Goal: Navigation & Orientation: Find specific page/section

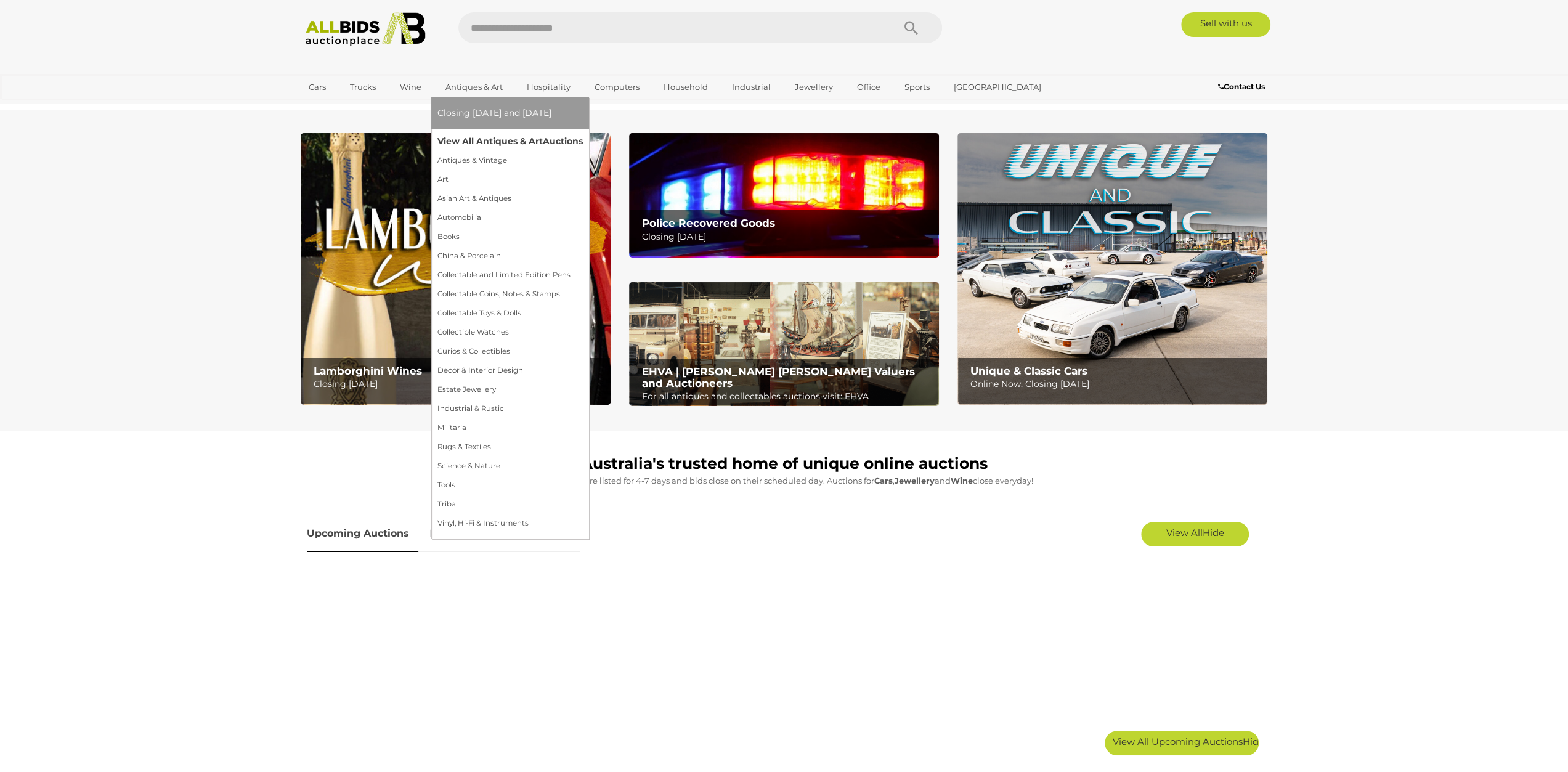
click at [496, 144] on link "View All Antiques & Art Auctions" at bounding box center [510, 141] width 146 height 19
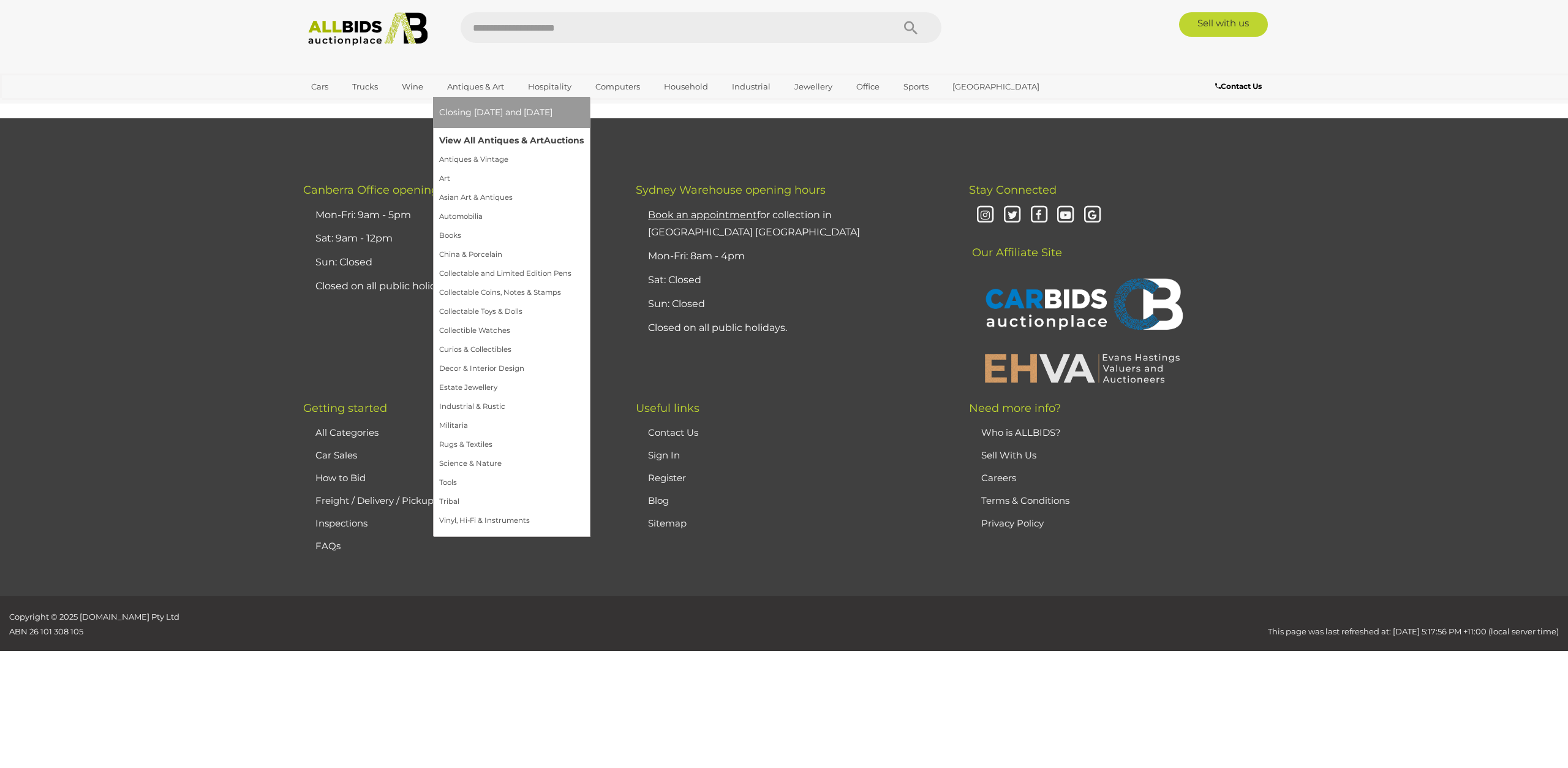
click at [484, 144] on link "View All Antiques & Art Auctions" at bounding box center [512, 140] width 145 height 19
click at [484, 160] on link "Antiques & Vintage" at bounding box center [508, 159] width 137 height 19
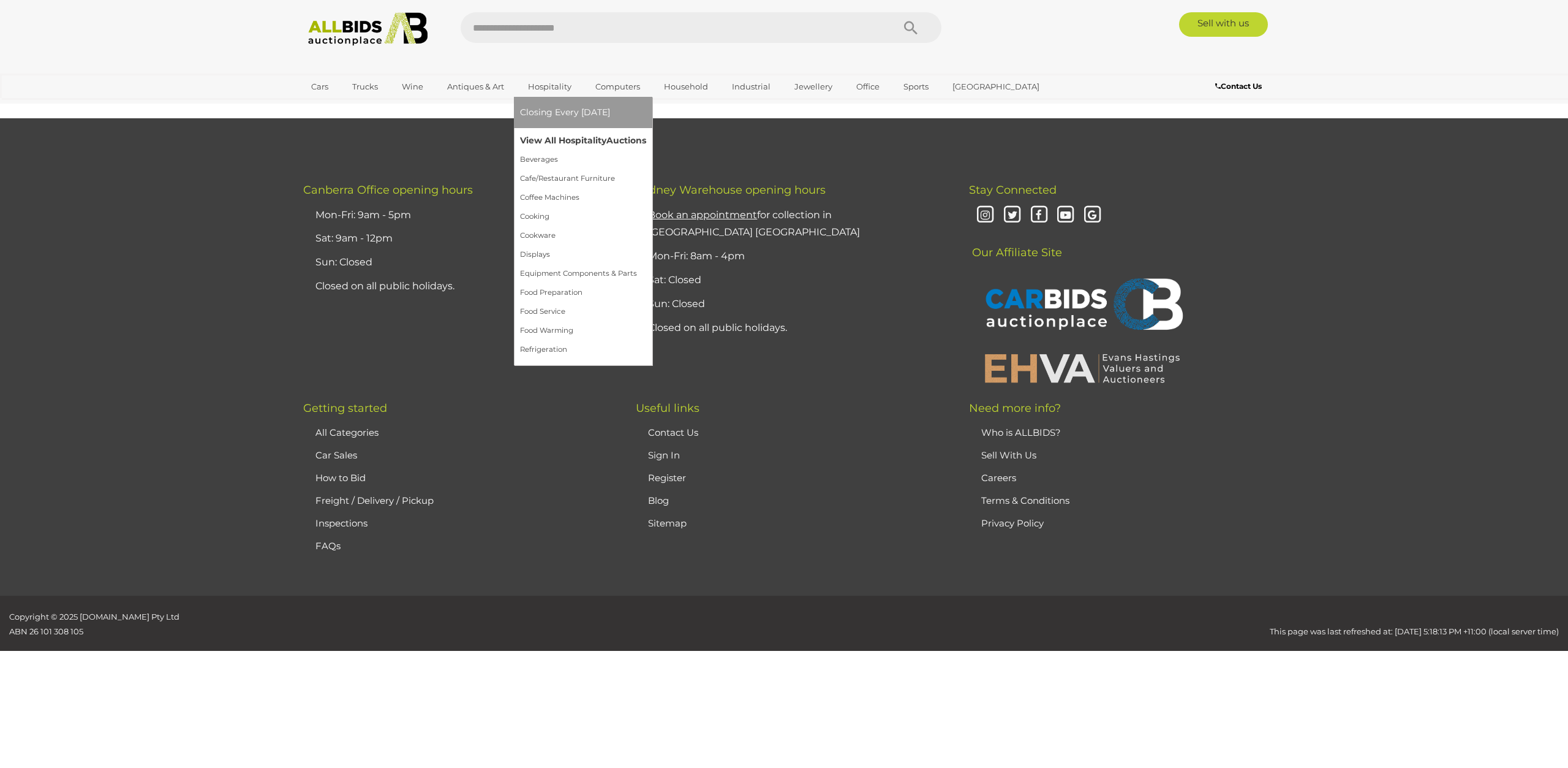
click at [572, 138] on link "View All Hospitality Auctions" at bounding box center [583, 140] width 126 height 19
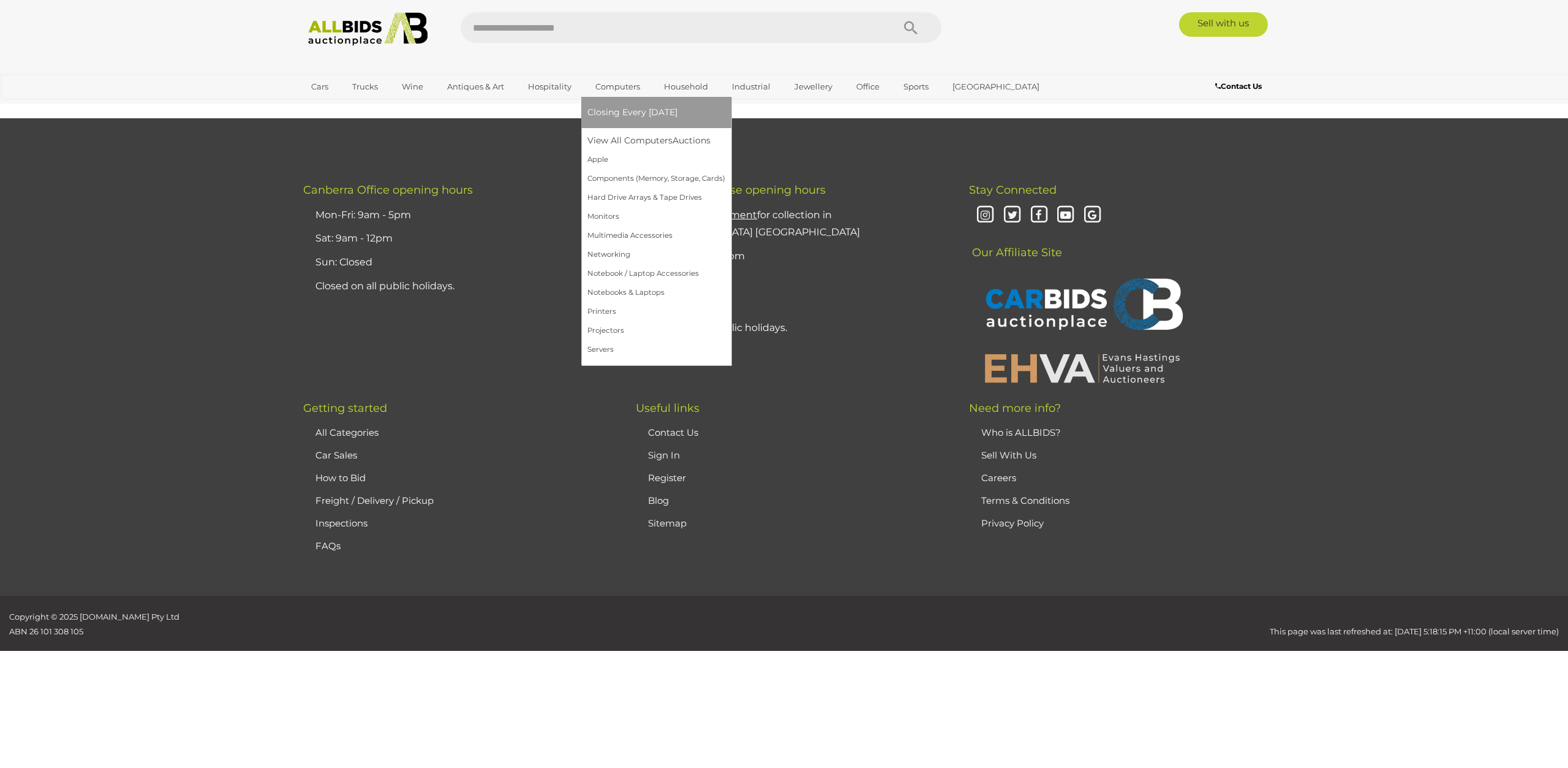
click at [631, 84] on link "Computers" at bounding box center [617, 86] width 61 height 20
click at [659, 143] on link "View All Computers Auctions" at bounding box center [656, 140] width 138 height 19
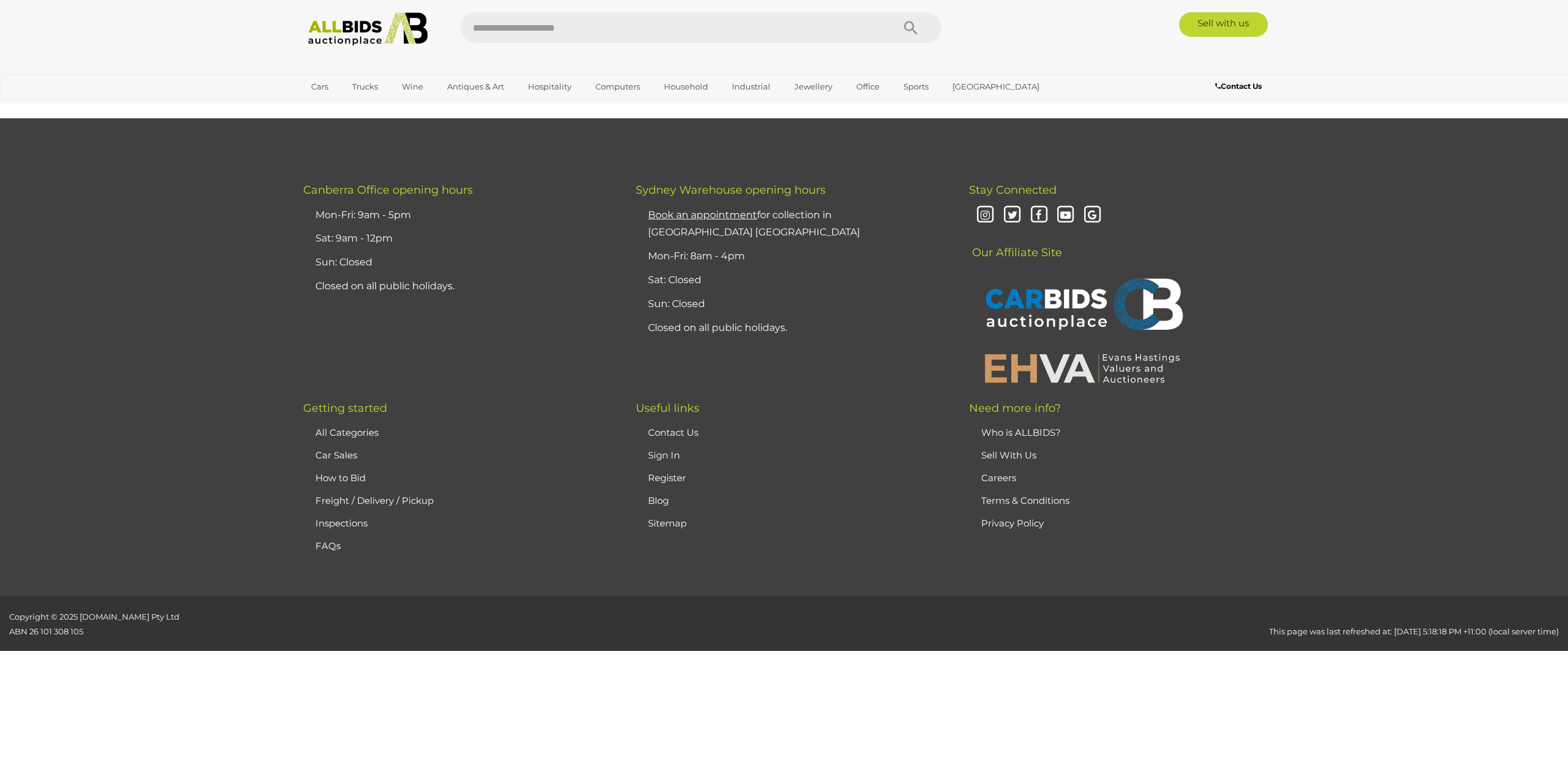
click at [350, 27] on img at bounding box center [368, 29] width 133 height 34
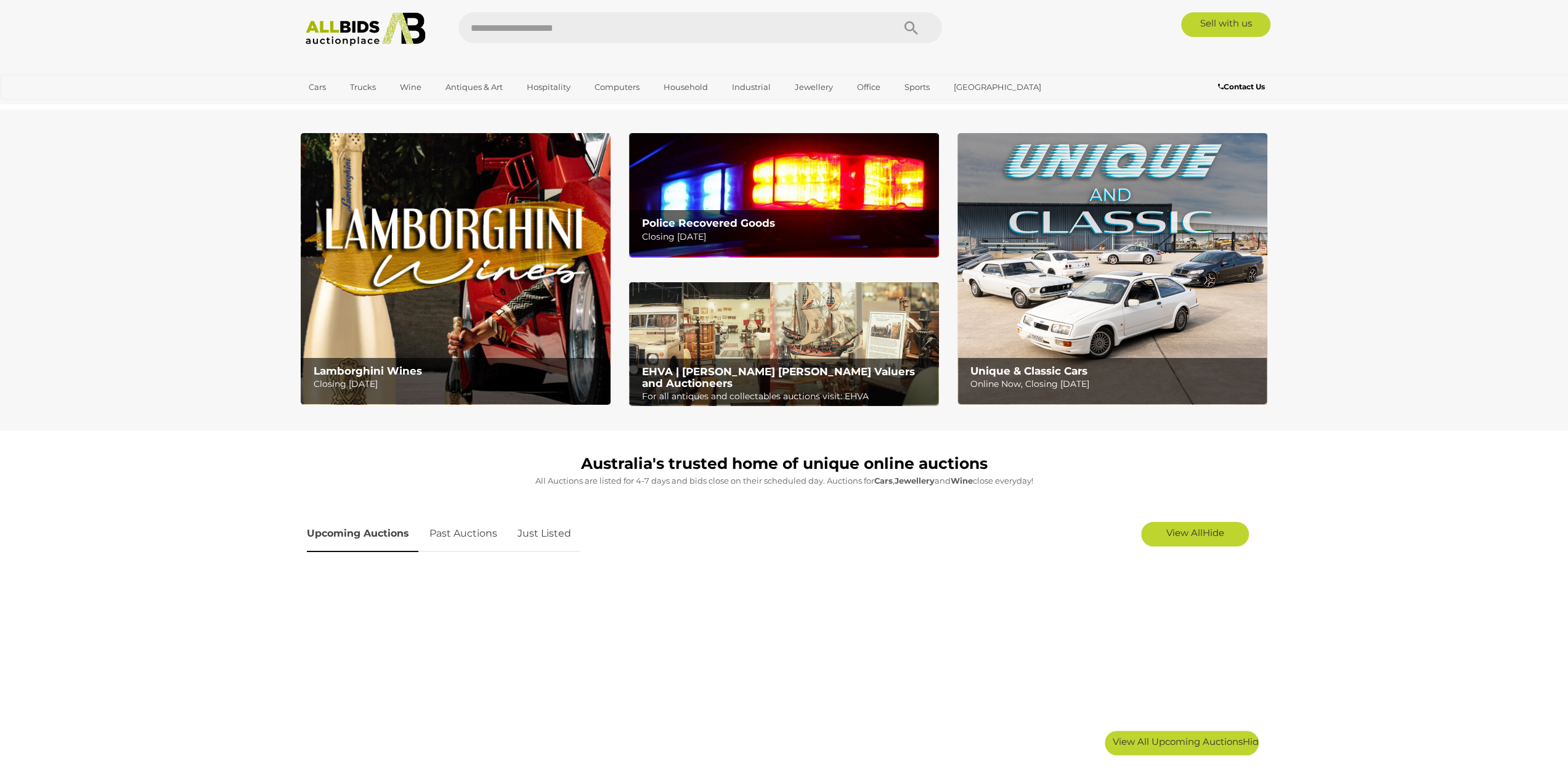
click at [785, 183] on img at bounding box center [784, 195] width 310 height 124
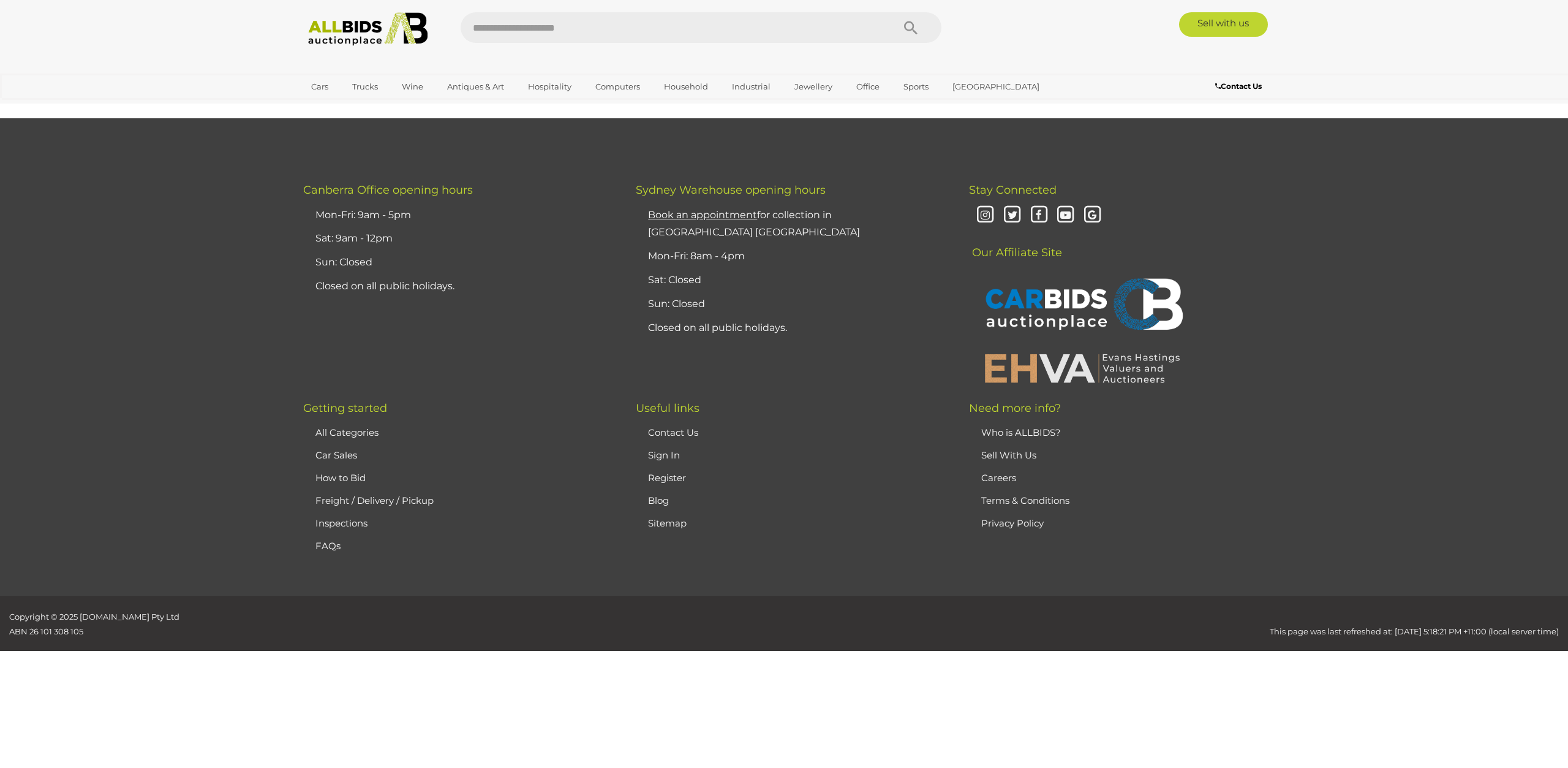
click at [365, 34] on img at bounding box center [368, 29] width 133 height 34
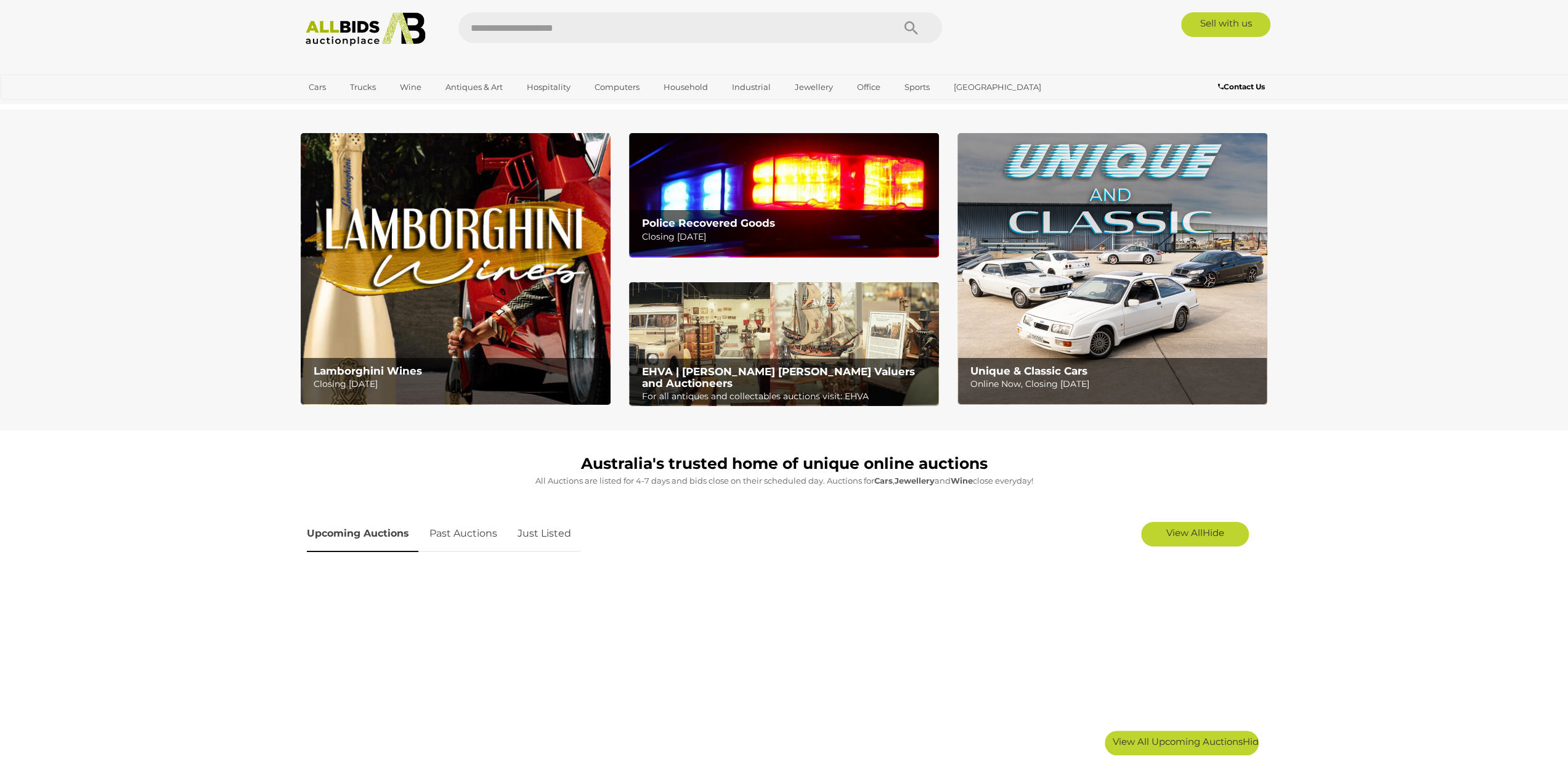
click at [844, 210] on img at bounding box center [784, 195] width 310 height 124
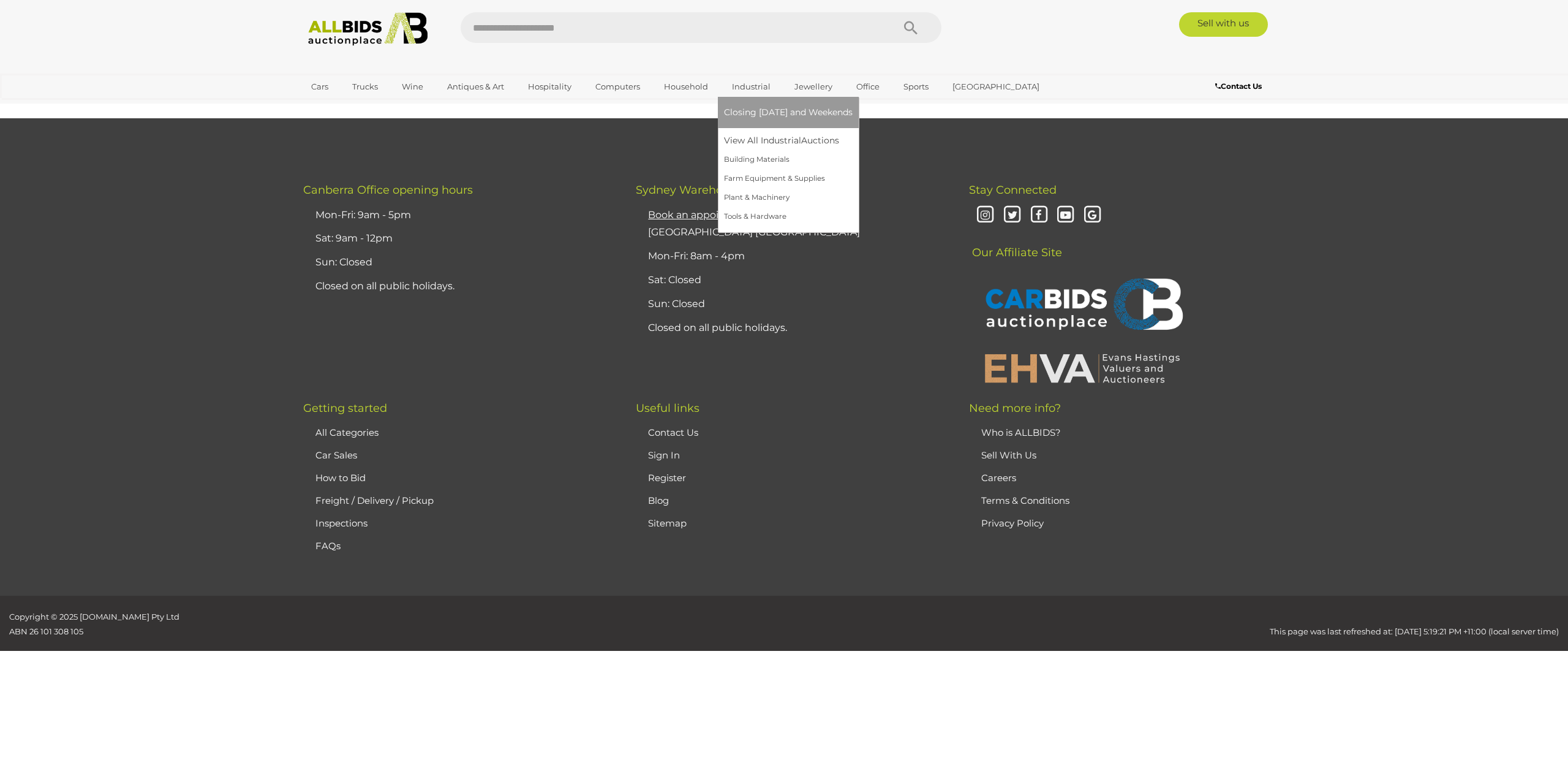
click at [761, 83] on link "Industrial" at bounding box center [751, 86] width 55 height 20
click at [768, 142] on link "View All Industrial Auctions" at bounding box center [788, 140] width 128 height 19
